Goal: Download file/media

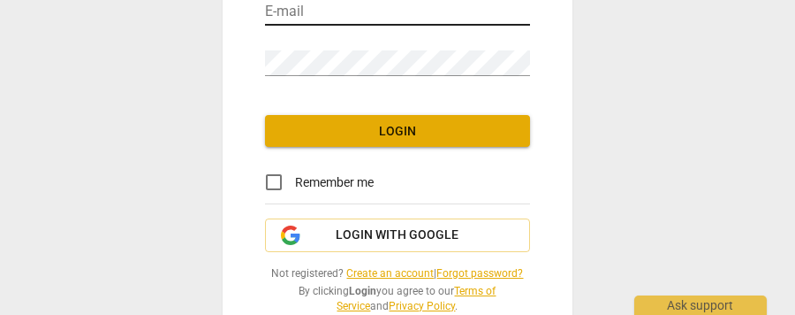
scroll to position [186, 0]
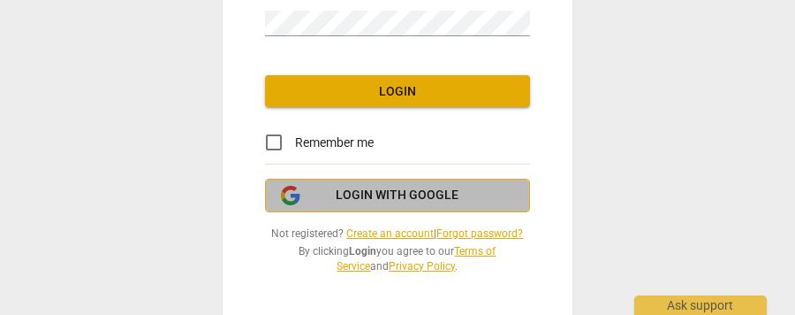
click at [411, 195] on span "Login with Google" at bounding box center [398, 195] width 123 height 18
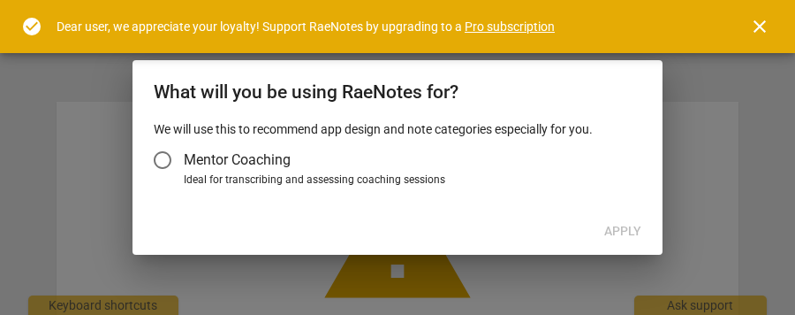
click at [170, 158] on input "Mentor Coaching" at bounding box center [162, 160] width 42 height 42
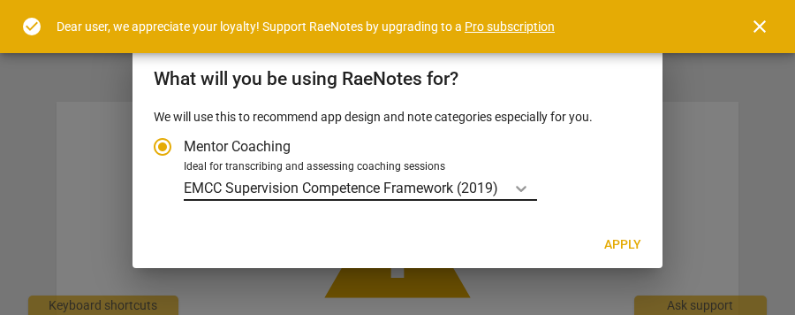
click at [529, 0] on body "arrow_back 5ea9fdb558974138af970a8fdd56aa41 notifications help HS warning 403 -…" at bounding box center [397, 0] width 795 height 0
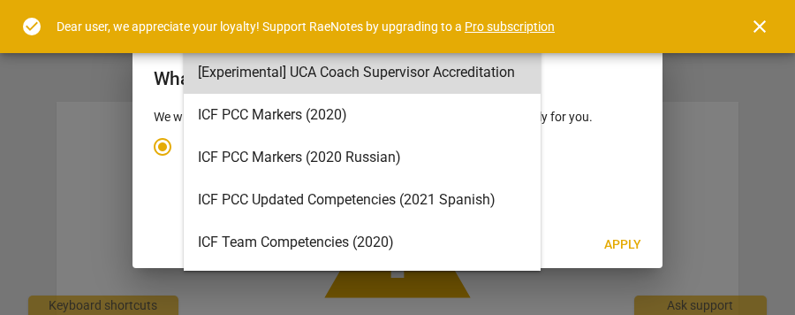
click at [586, 182] on div "15 results available. Use Up and Down to choose options, press Enter to select …" at bounding box center [410, 188] width 452 height 26
click at [0, 0] on input "Ideal for transcribing and assessing coaching sessions 15 results available. Us…" at bounding box center [0, 0] width 0 height 0
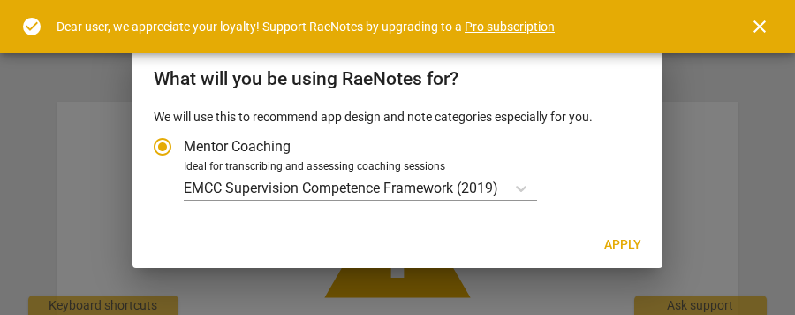
click at [757, 34] on span "close" at bounding box center [759, 26] width 21 height 21
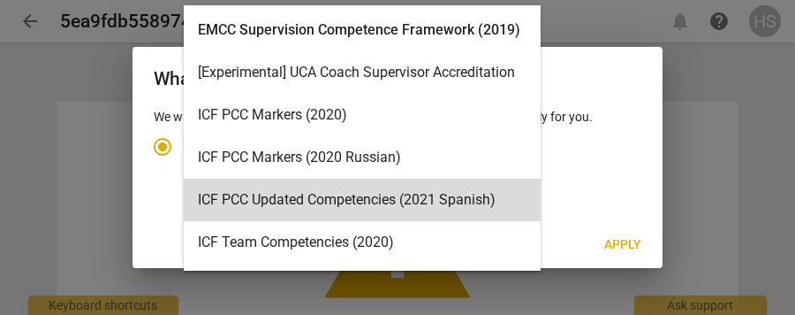
click at [513, 0] on body "arrow_back 5ea9fdb558974138af970a8fdd56aa41 notifications help HS warning 403 -…" at bounding box center [397, 0] width 795 height 0
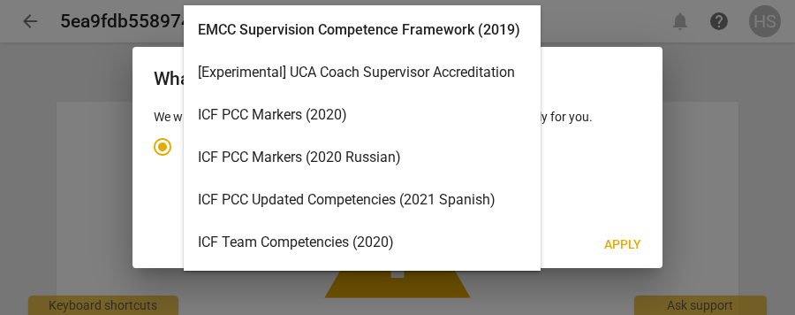
click at [455, 202] on div "ICF PCC Updated Competencies (2021 Spanish)" at bounding box center [362, 200] width 357 height 42
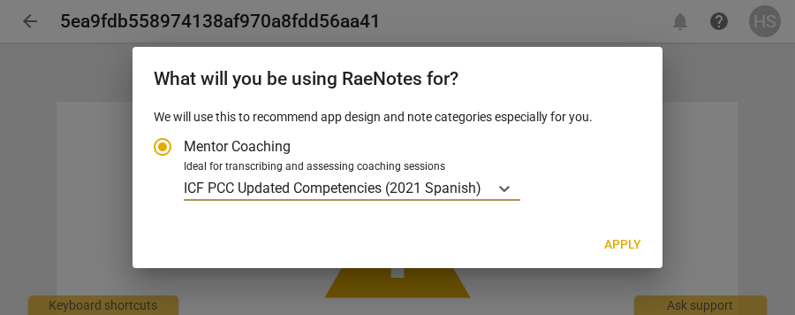
click at [455, 202] on div "We will use this to recommend app design and note categories especially for you…" at bounding box center [398, 165] width 530 height 114
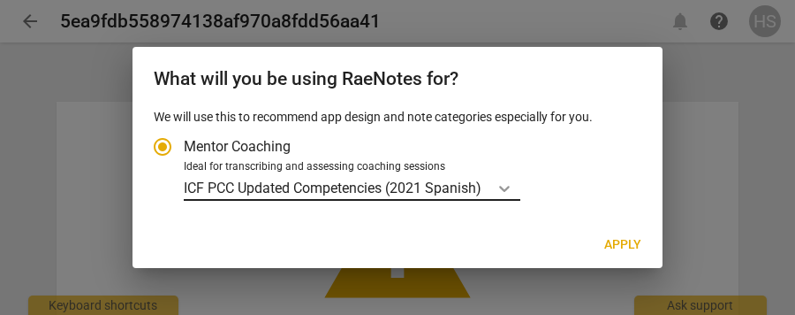
click at [506, 0] on body "arrow_back 5ea9fdb558974138af970a8fdd56aa41 notifications help HS warning 403 -…" at bounding box center [397, 0] width 795 height 0
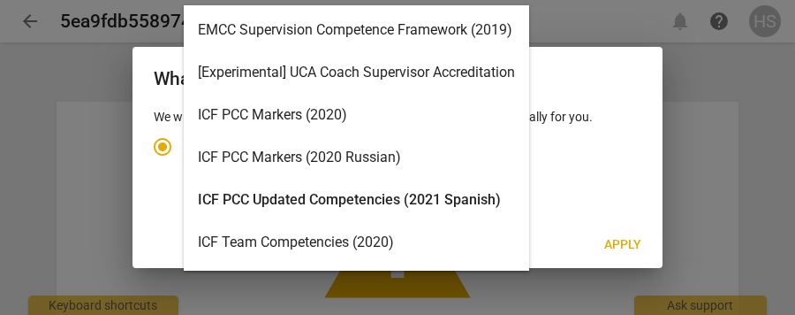
click at [462, 120] on div "ICF PCC Markers (2020)" at bounding box center [357, 115] width 346 height 42
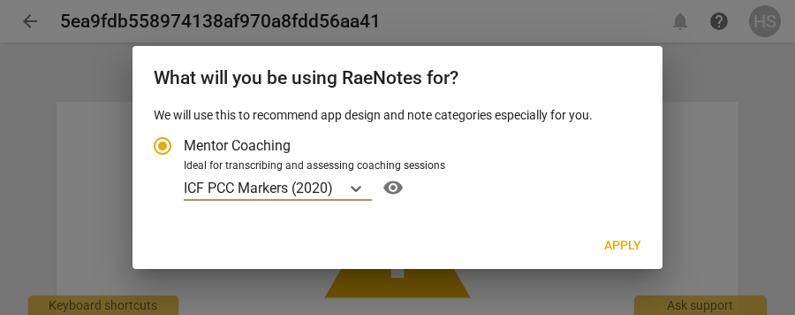
click at [615, 249] on span "Apply" at bounding box center [622, 246] width 37 height 18
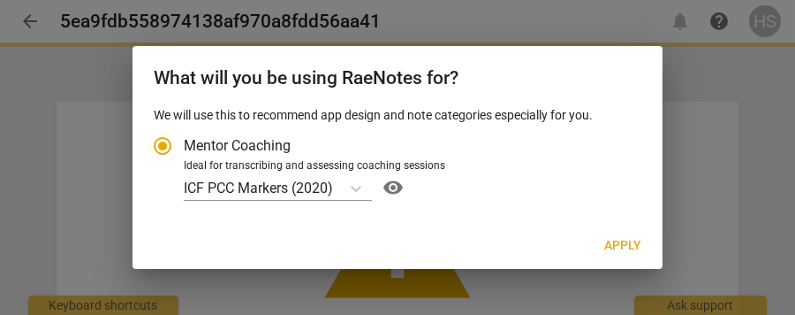
radio input "false"
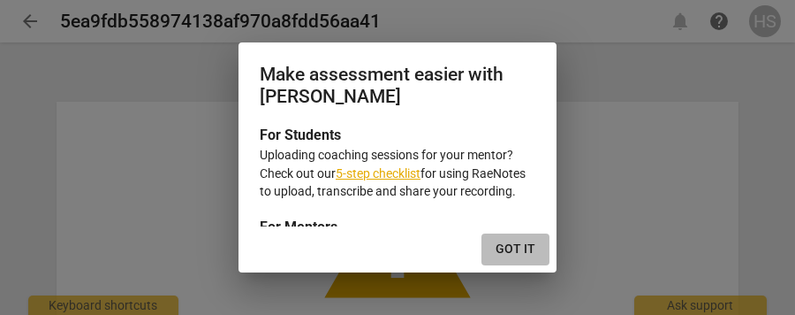
click at [511, 245] on span "Got it" at bounding box center [516, 249] width 40 height 18
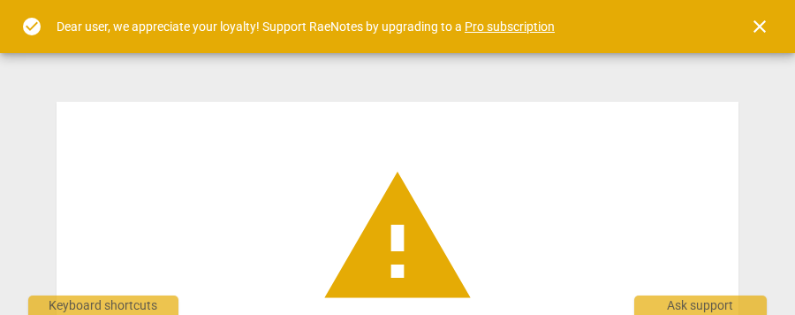
click at [755, 31] on span "close" at bounding box center [759, 26] width 21 height 21
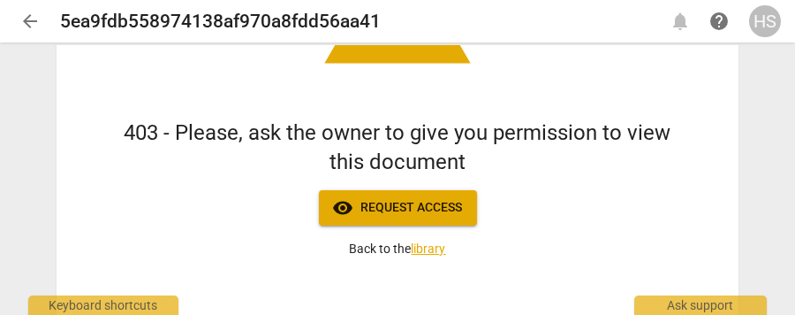
scroll to position [232, 0]
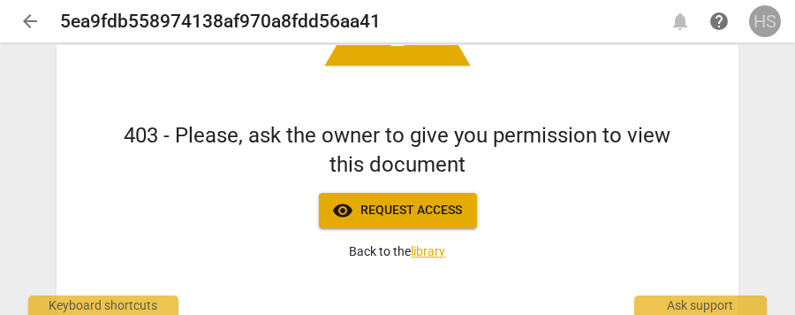
click at [770, 23] on div "HS" at bounding box center [765, 21] width 32 height 32
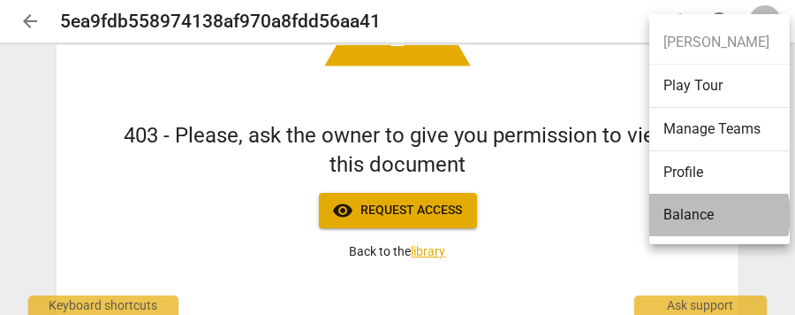
click at [701, 214] on li "Balance" at bounding box center [722, 215] width 147 height 42
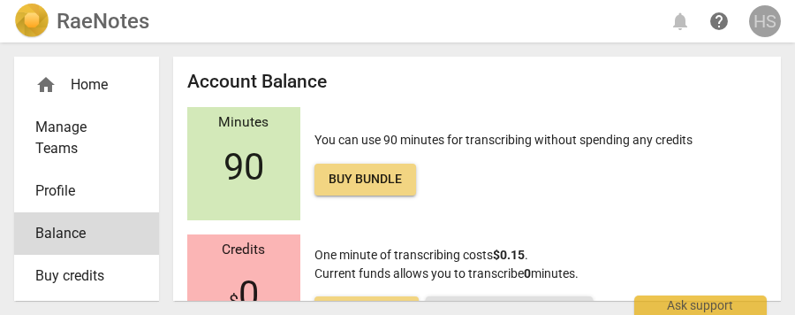
click at [767, 20] on div "HS" at bounding box center [765, 21] width 32 height 32
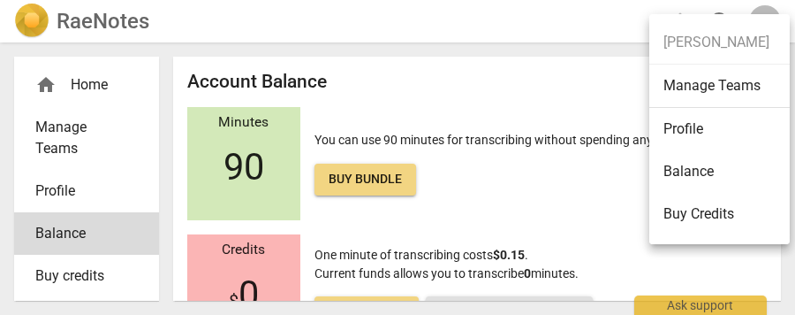
click at [708, 40] on ul "Hayley Surya Manage Teams Profile Balance Buy Credits Change Plan Transactions …" at bounding box center [725, 213] width 153 height 399
click at [598, 24] on div at bounding box center [397, 157] width 795 height 315
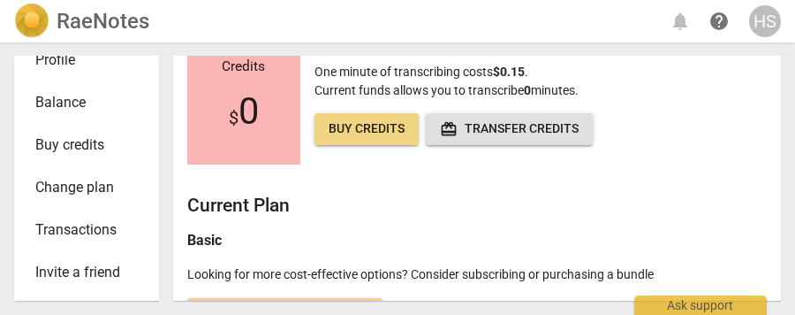
scroll to position [192, 0]
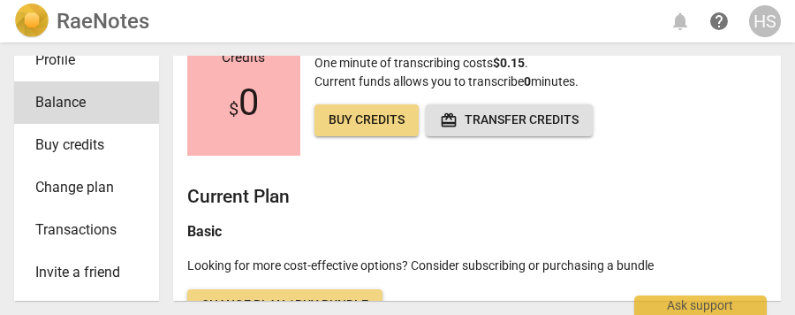
click at [769, 22] on div "HS" at bounding box center [765, 21] width 32 height 32
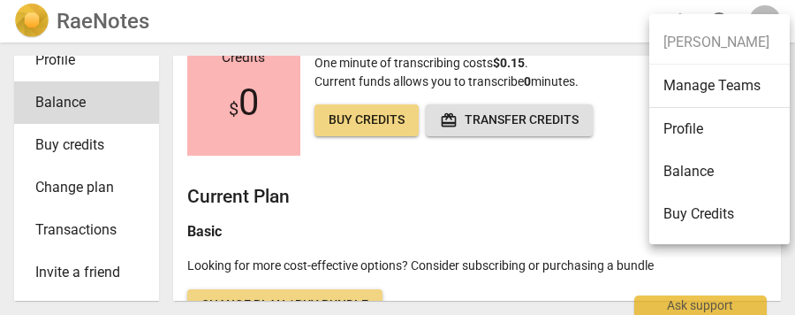
click at [728, 49] on ul "Hayley Surya Manage Teams Profile Balance Buy Credits Change Plan Transactions …" at bounding box center [725, 213] width 153 height 399
click at [710, 132] on li "Profile" at bounding box center [722, 129] width 147 height 42
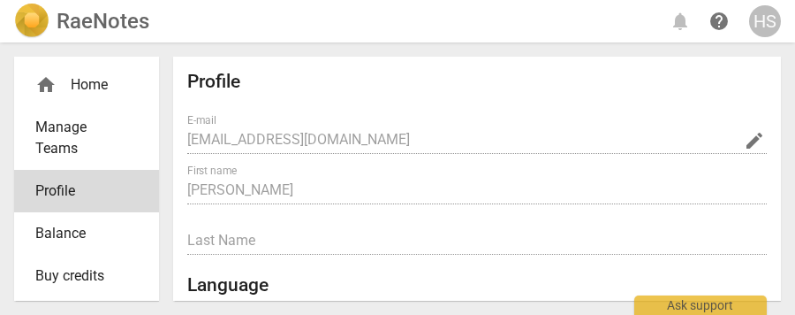
radio input "false"
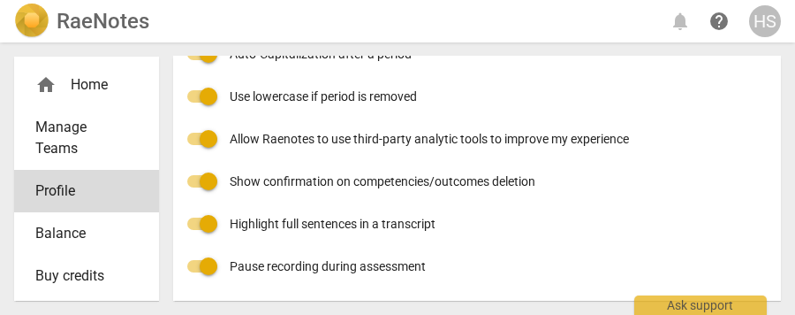
click at [766, 29] on div "HS" at bounding box center [765, 21] width 32 height 32
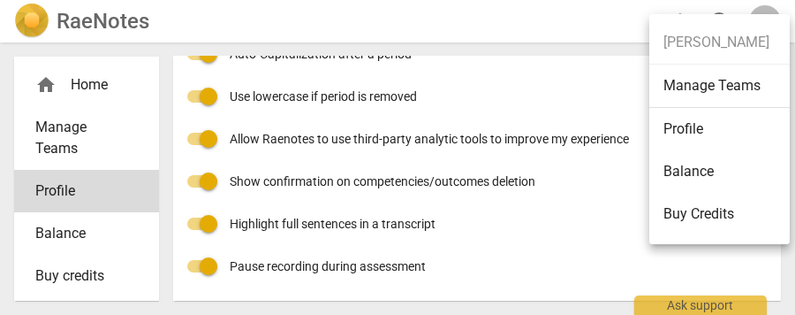
click at [123, 32] on div at bounding box center [397, 157] width 795 height 315
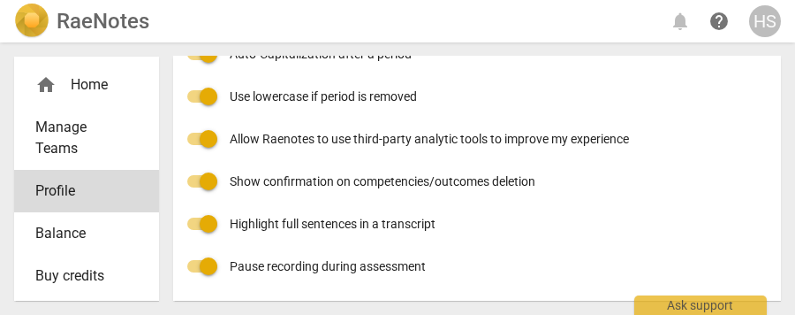
click at [95, 27] on h2 "RaeNotes" at bounding box center [103, 21] width 93 height 25
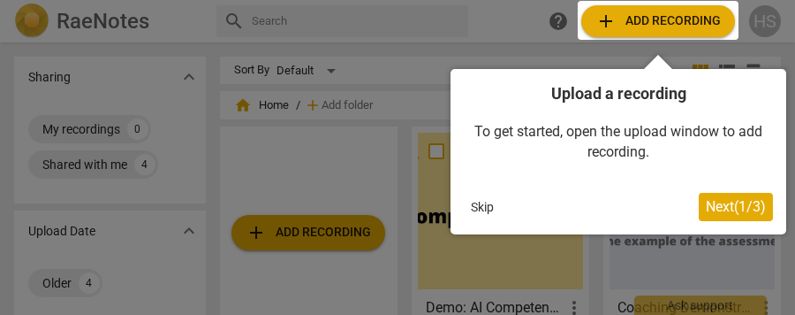
click at [475, 204] on button "Skip" at bounding box center [482, 207] width 37 height 27
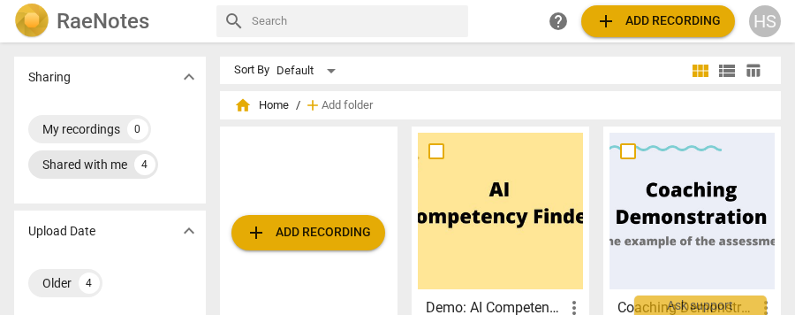
click at [110, 169] on div "Shared with me" at bounding box center [84, 165] width 85 height 18
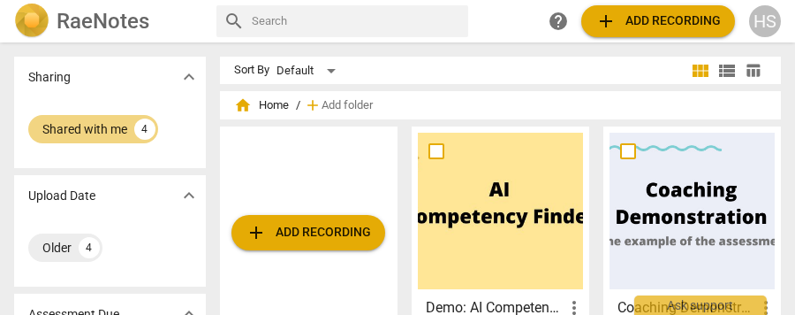
click at [769, 30] on div "HS" at bounding box center [765, 21] width 32 height 32
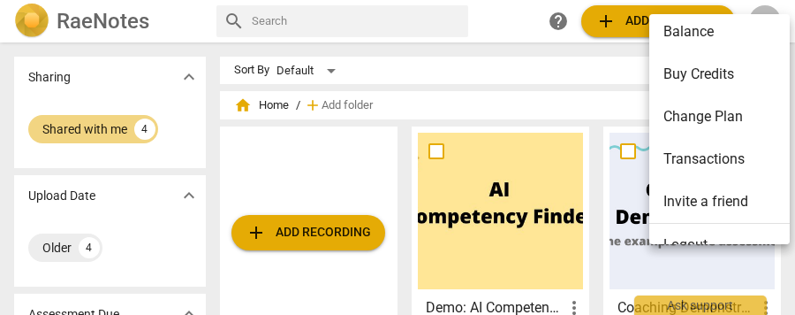
scroll to position [209, 0]
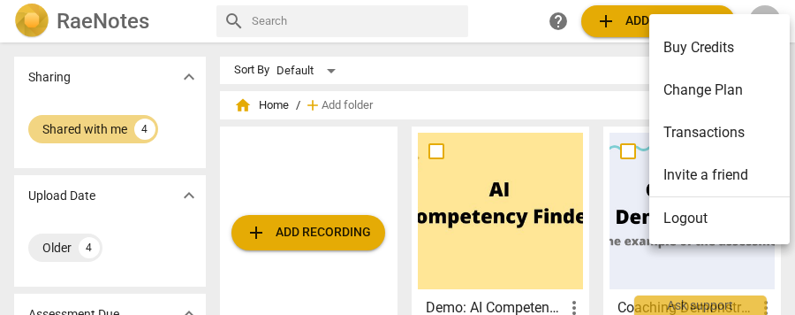
click at [709, 223] on li "Logout" at bounding box center [722, 218] width 147 height 42
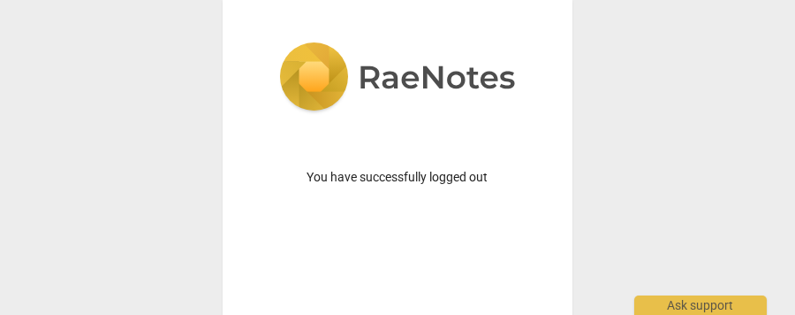
click at [403, 80] on img at bounding box center [397, 78] width 237 height 72
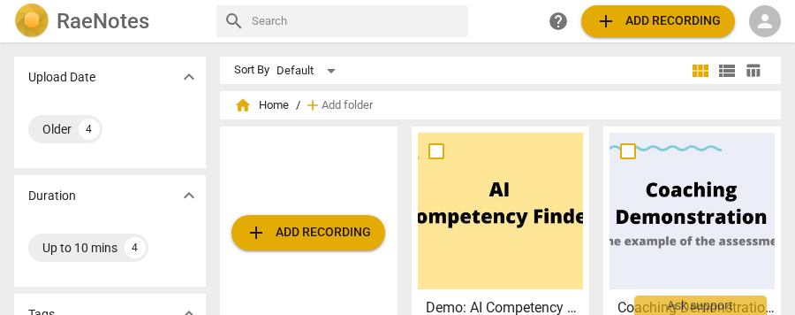
click at [762, 22] on span "person" at bounding box center [765, 21] width 21 height 21
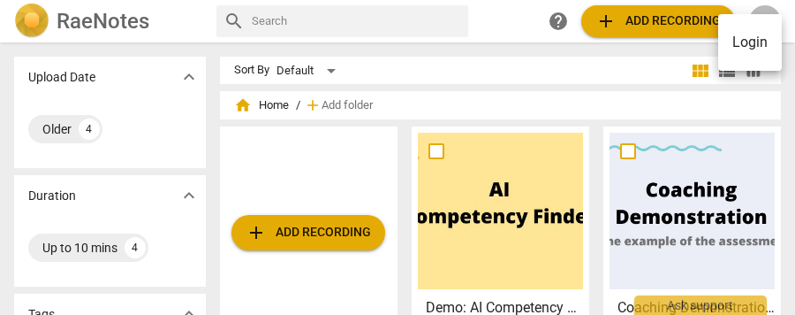
click at [756, 42] on li "Login" at bounding box center [750, 42] width 64 height 42
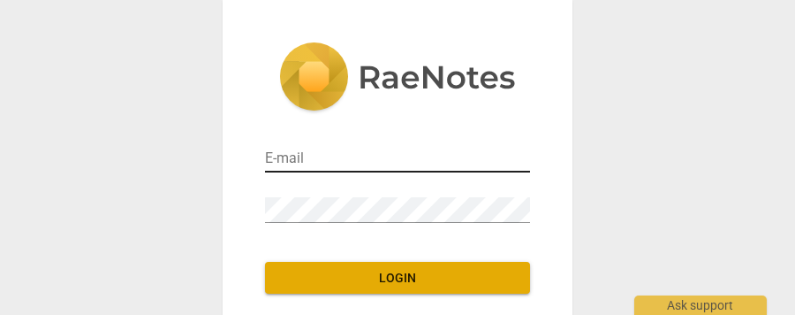
click at [381, 156] on input "email" at bounding box center [397, 160] width 265 height 26
type input "surya@radianthealthinstitute.com"
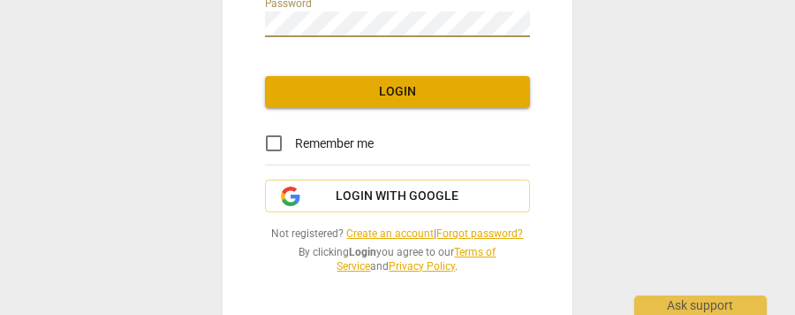
scroll to position [206, 0]
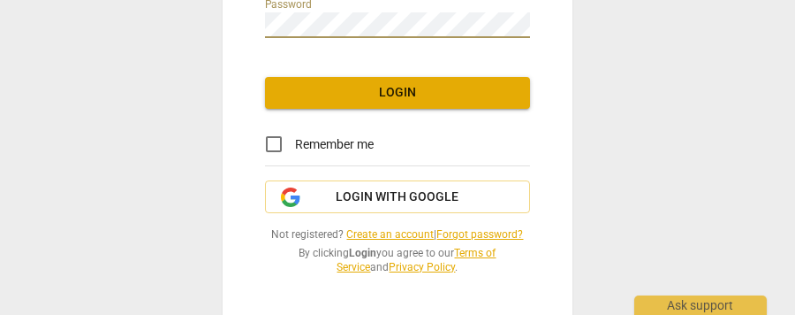
click at [493, 234] on link "Forgot password?" at bounding box center [480, 234] width 87 height 12
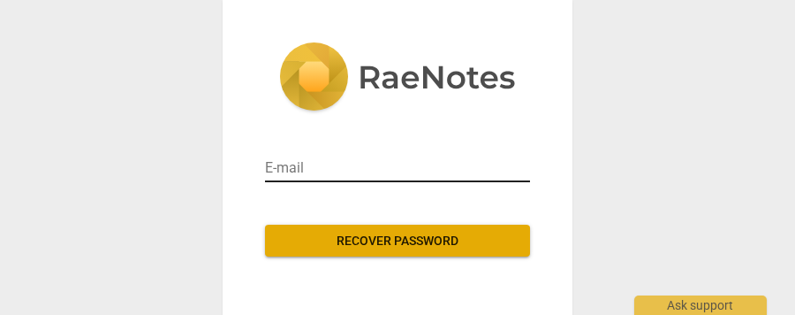
click at [412, 163] on input "email" at bounding box center [397, 168] width 265 height 28
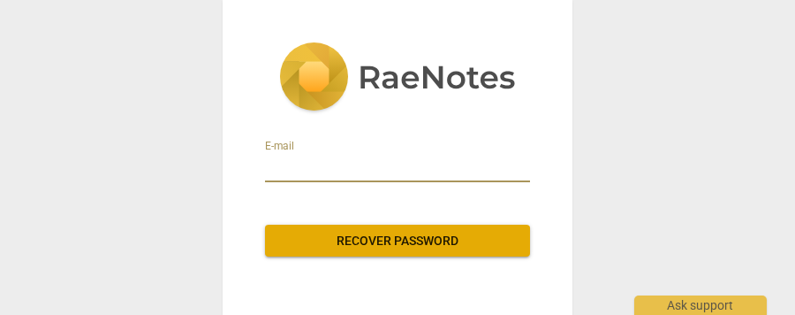
type input "surya@radianthealthinstitute.com"
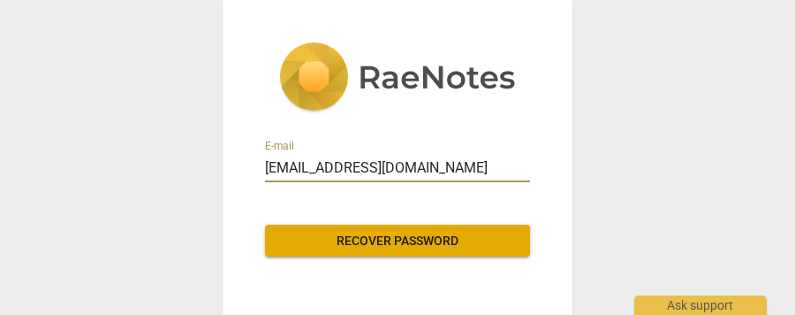
click at [433, 250] on button "Recover password" at bounding box center [397, 240] width 265 height 32
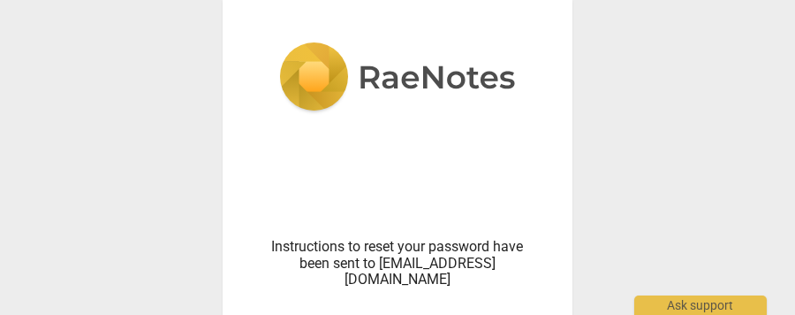
click at [429, 73] on img at bounding box center [397, 78] width 237 height 72
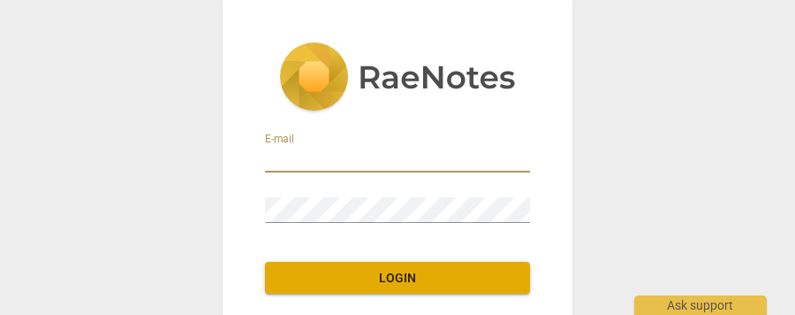
click at [313, 163] on input "email" at bounding box center [397, 160] width 265 height 26
type input "[EMAIL_ADDRESS][DOMAIN_NAME]"
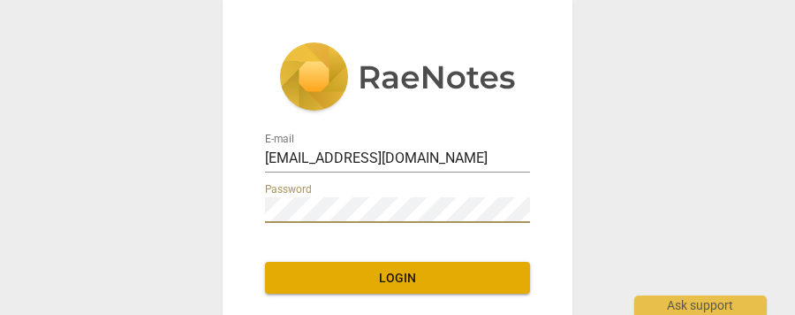
click at [475, 268] on button "Login" at bounding box center [397, 278] width 265 height 32
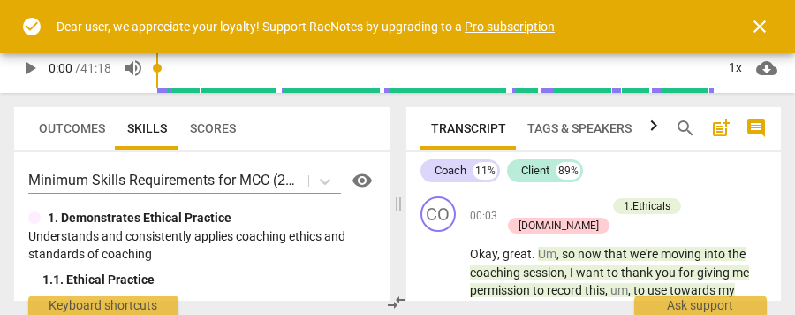
click at [760, 32] on span "close" at bounding box center [759, 26] width 21 height 21
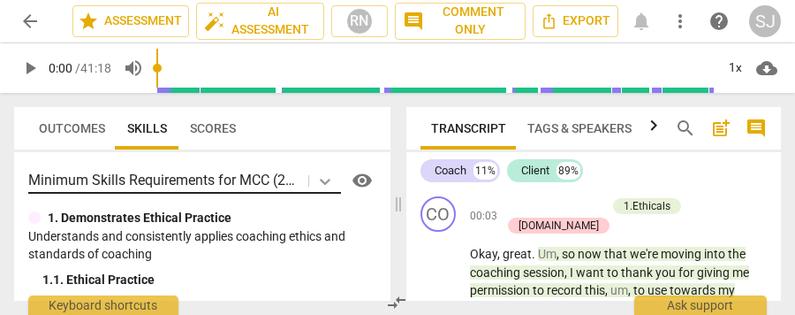
click at [318, 0] on body "arrow_back AC 8 12 star Assessment auto_fix_high AI Assessment RN comment Comme…" at bounding box center [397, 0] width 795 height 0
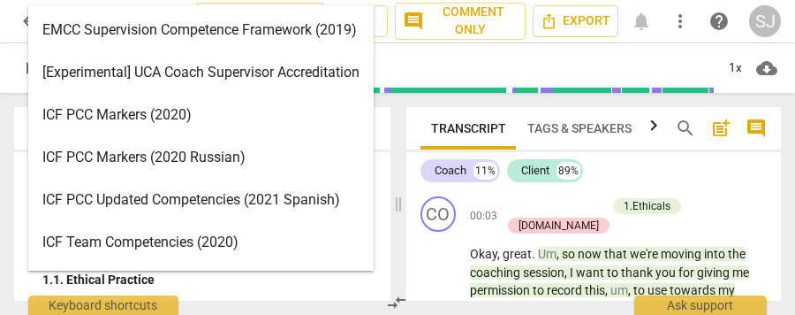
click at [300, 125] on div "ICF PCC Markers (2020)" at bounding box center [201, 115] width 346 height 42
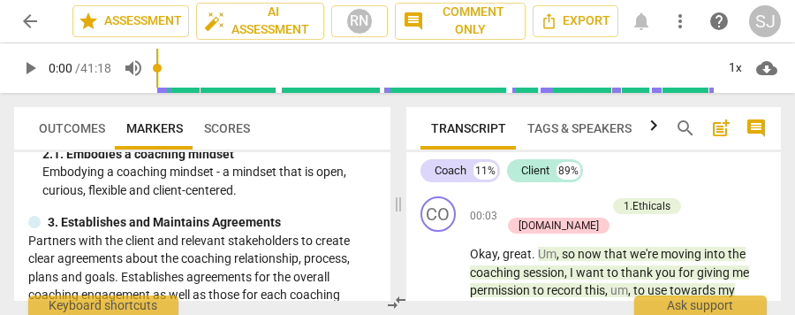
scroll to position [256, 0]
click at [88, 121] on span "Outcomes" at bounding box center [72, 128] width 66 height 14
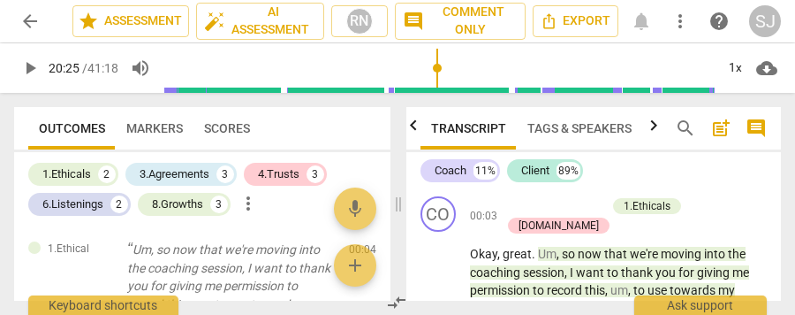
scroll to position [4420, 0]
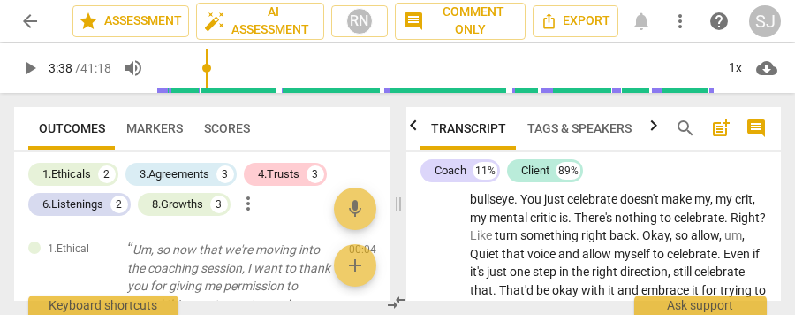
type input "0"
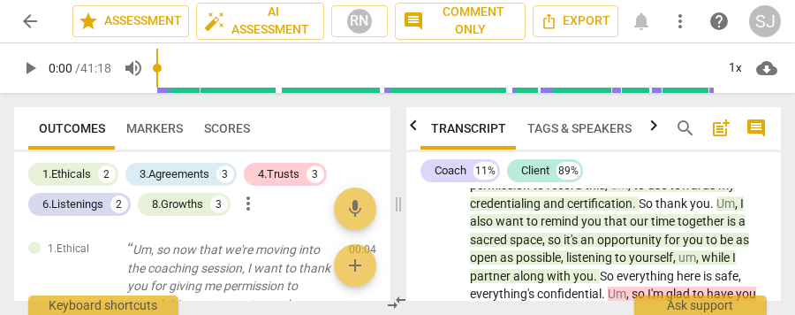
scroll to position [0, 0]
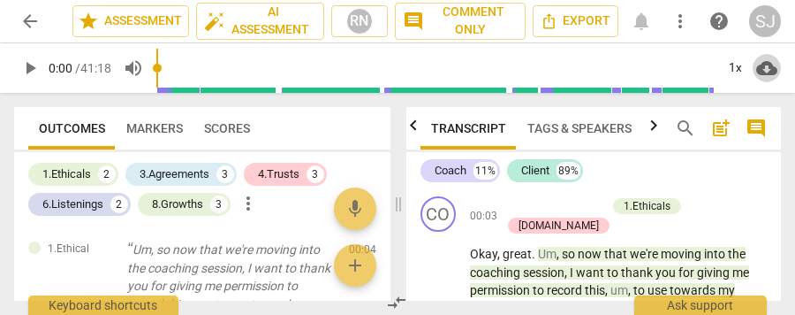
click at [762, 72] on span "cloud_download" at bounding box center [766, 67] width 21 height 21
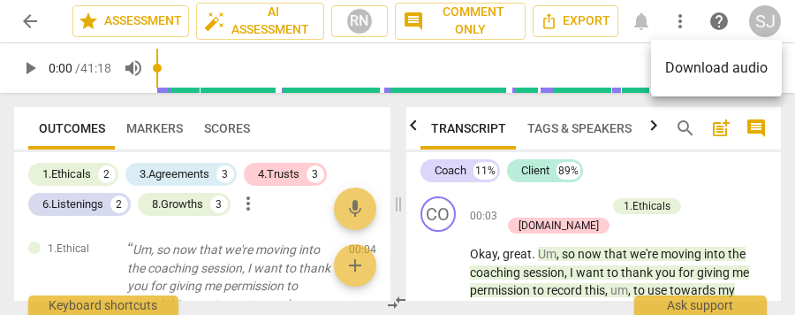
click at [579, 23] on div at bounding box center [397, 157] width 795 height 315
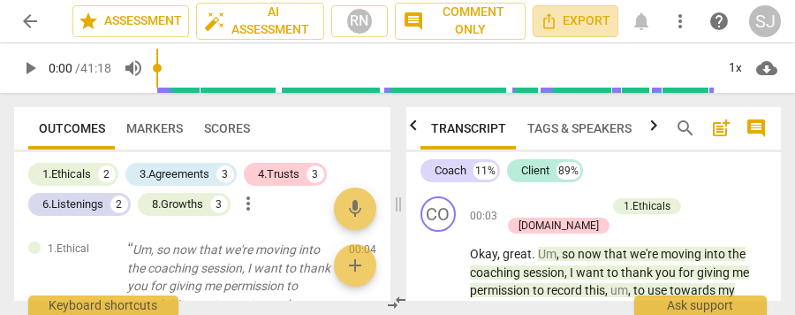
click at [579, 23] on span "Export" at bounding box center [576, 21] width 70 height 21
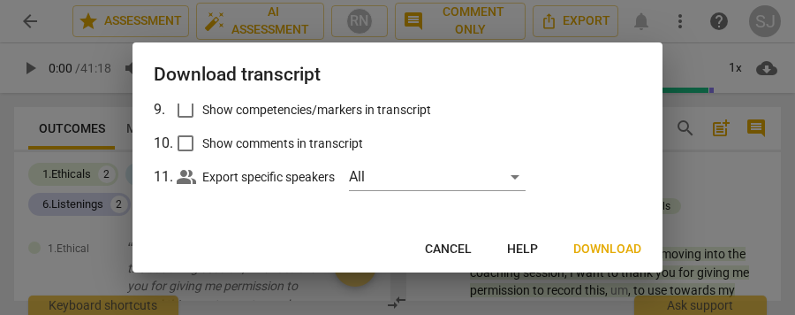
scroll to position [354, 0]
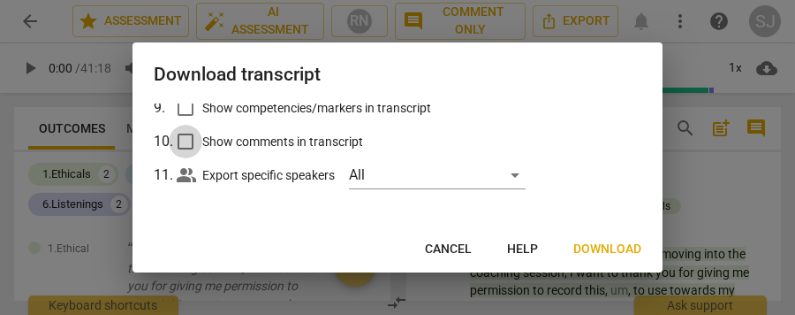
click at [182, 141] on input "Show comments in transcript" at bounding box center [186, 142] width 34 height 34
checkbox input "true"
click at [187, 113] on input "Show competencies/markers in transcript" at bounding box center [186, 108] width 34 height 34
checkbox input "true"
click at [620, 257] on span "Download" at bounding box center [608, 249] width 68 height 18
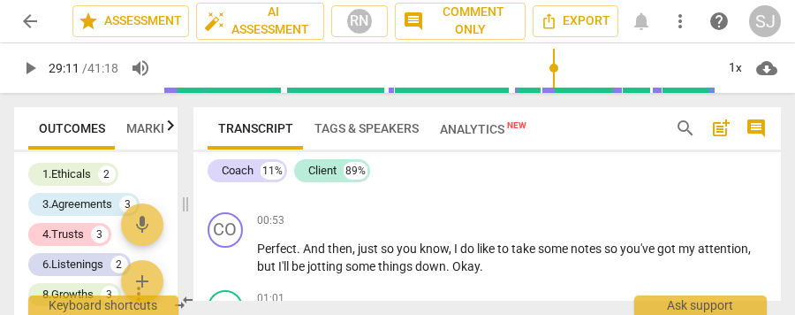
scroll to position [391, 0]
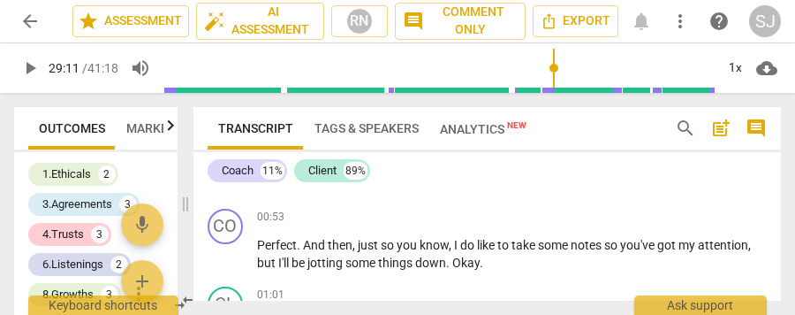
type input "1585"
click at [587, 194] on div "CL play_arrow pause 00:50 + Add competency keyboard_arrow_right Yes , it does .…" at bounding box center [488, 163] width 588 height 78
click at [505, 191] on div "00:50 + Add competency keyboard_arrow_right Yes , it does . Thank you so much f…" at bounding box center [512, 163] width 510 height 64
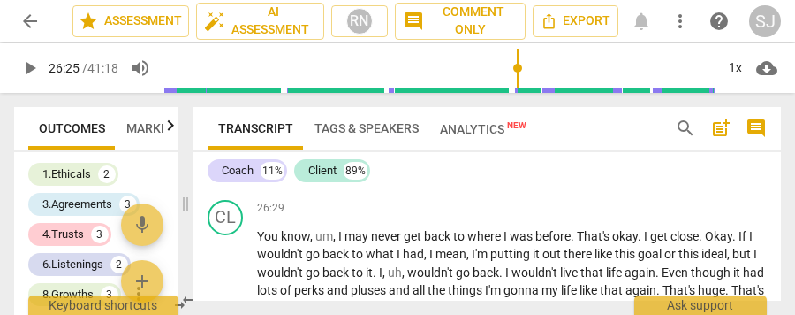
scroll to position [3473, 0]
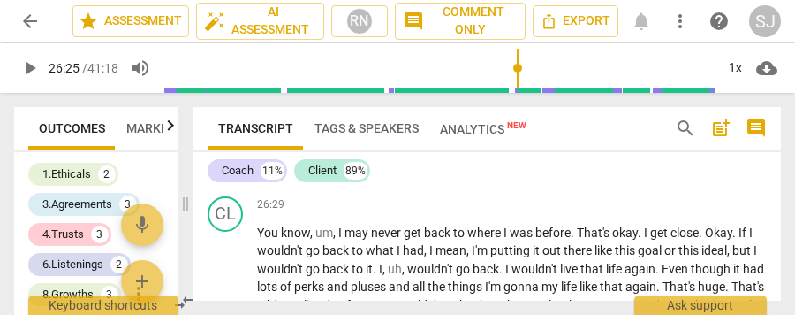
click at [591, 136] on div "26:18 + Add competency 4.Trust keyboard_arrow_right" at bounding box center [512, 126] width 510 height 19
click at [768, 62] on span "cloud_download" at bounding box center [766, 67] width 21 height 21
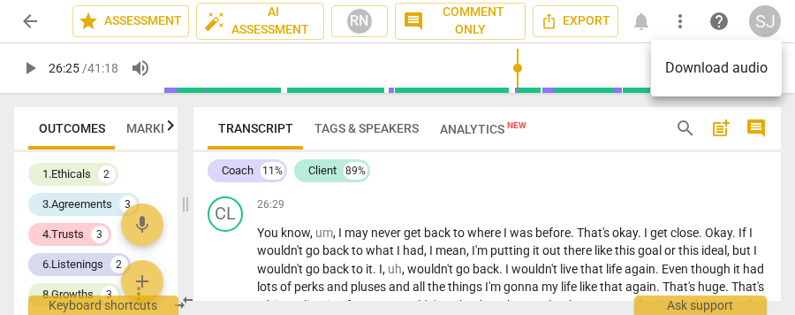
click at [758, 64] on li "Download audio" at bounding box center [716, 68] width 131 height 42
